Goal: Check status: Check status

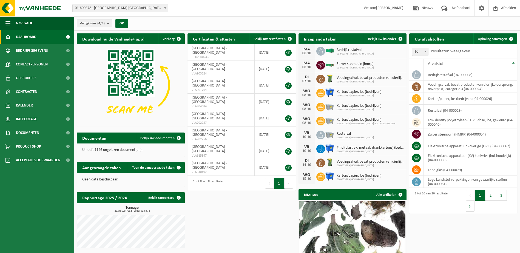
click at [358, 50] on span "Bedrijfsrestafval" at bounding box center [355, 50] width 37 height 4
click at [307, 52] on div "06-10" at bounding box center [306, 54] width 11 height 4
drag, startPoint x: 307, startPoint y: 52, endPoint x: 342, endPoint y: 52, distance: 35.4
click at [342, 52] on span "Bedrijfsrestafval" at bounding box center [355, 50] width 37 height 4
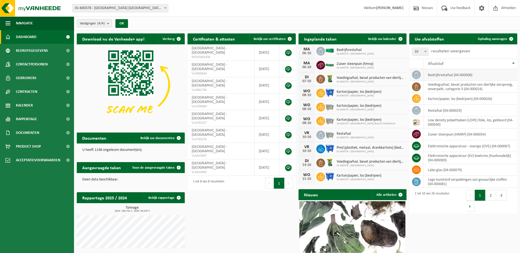
click at [446, 76] on td "bedrijfsrestafval (04-000008)" at bounding box center [470, 75] width 93 height 12
drag, startPoint x: 446, startPoint y: 76, endPoint x: 431, endPoint y: 76, distance: 15.4
click at [431, 76] on td "bedrijfsrestafval (04-000008)" at bounding box center [470, 75] width 93 height 12
click at [416, 76] on icon at bounding box center [416, 74] width 5 height 5
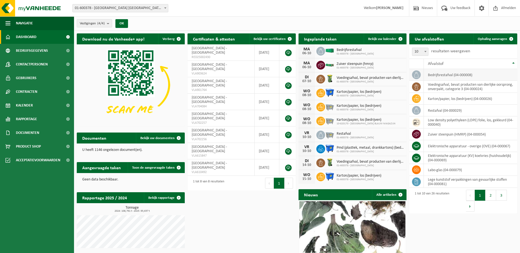
click at [450, 75] on td "bedrijfsrestafval (04-000008)" at bounding box center [470, 75] width 93 height 12
click at [33, 34] on span "Dashboard" at bounding box center [26, 37] width 21 height 14
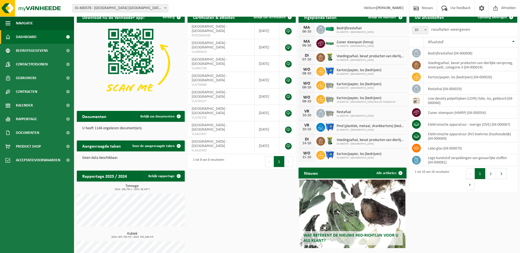
scroll to position [48, 0]
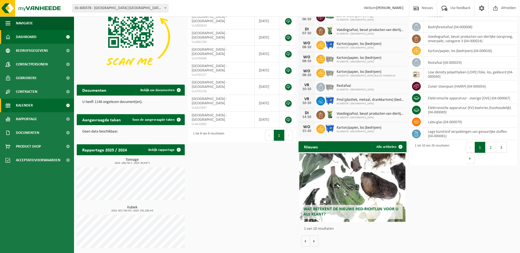
click at [26, 107] on span "Kalender" at bounding box center [24, 106] width 17 height 14
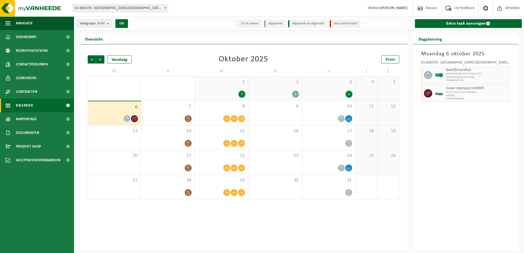
click at [349, 93] on div "2" at bounding box center [349, 94] width 7 height 7
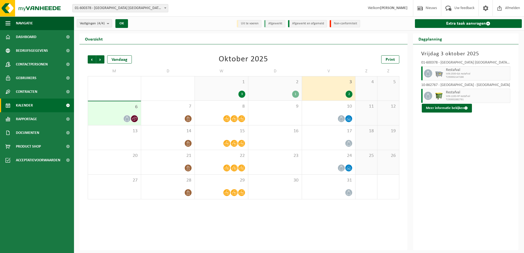
click at [126, 119] on icon at bounding box center [127, 119] width 5 height 5
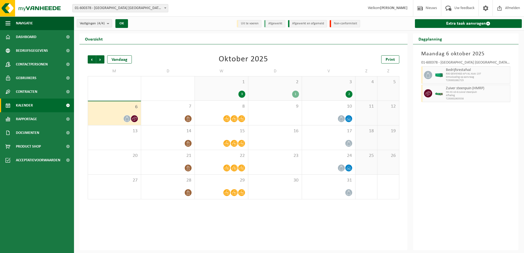
click at [347, 93] on div "2" at bounding box center [349, 94] width 7 height 7
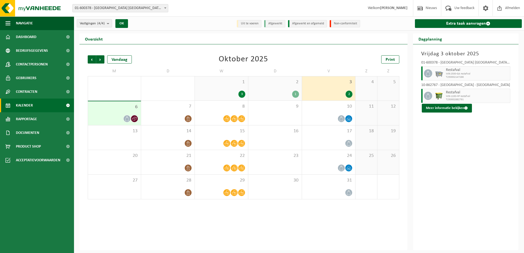
click at [340, 91] on div "2" at bounding box center [329, 94] width 48 height 7
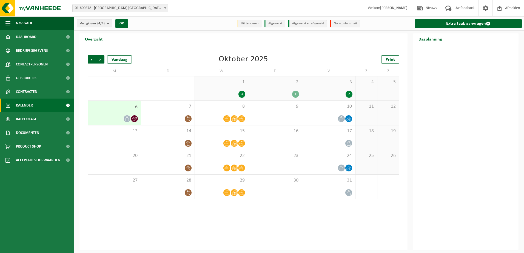
click at [339, 91] on div "2" at bounding box center [329, 94] width 48 height 7
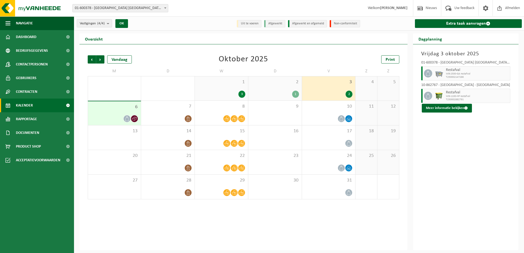
click at [124, 112] on div "6" at bounding box center [114, 113] width 53 height 24
